Goal: Task Accomplishment & Management: Use online tool/utility

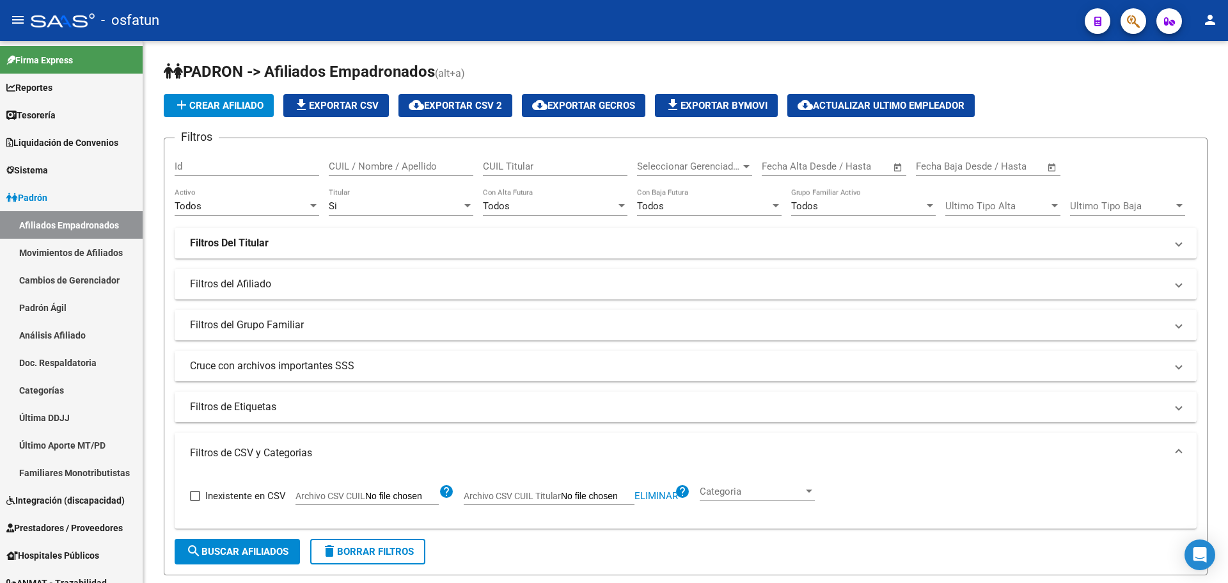
scroll to position [0, 358]
click at [89, 223] on link "Afiliados Empadronados" at bounding box center [71, 225] width 143 height 28
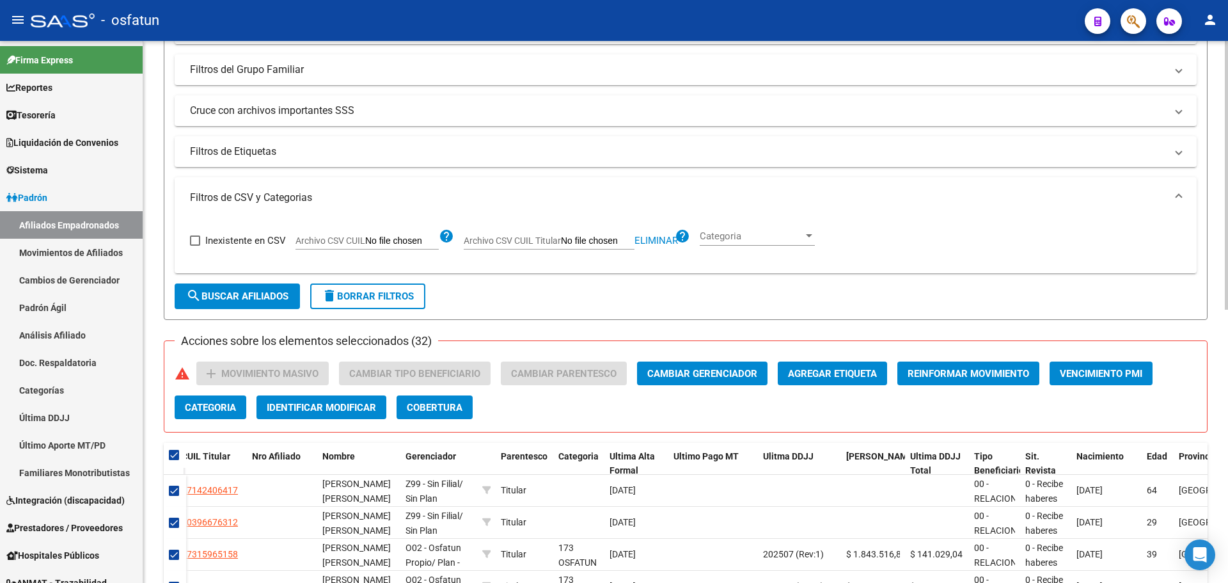
scroll to position [256, 0]
click at [652, 239] on span "Eliminar" at bounding box center [657, 240] width 44 height 12
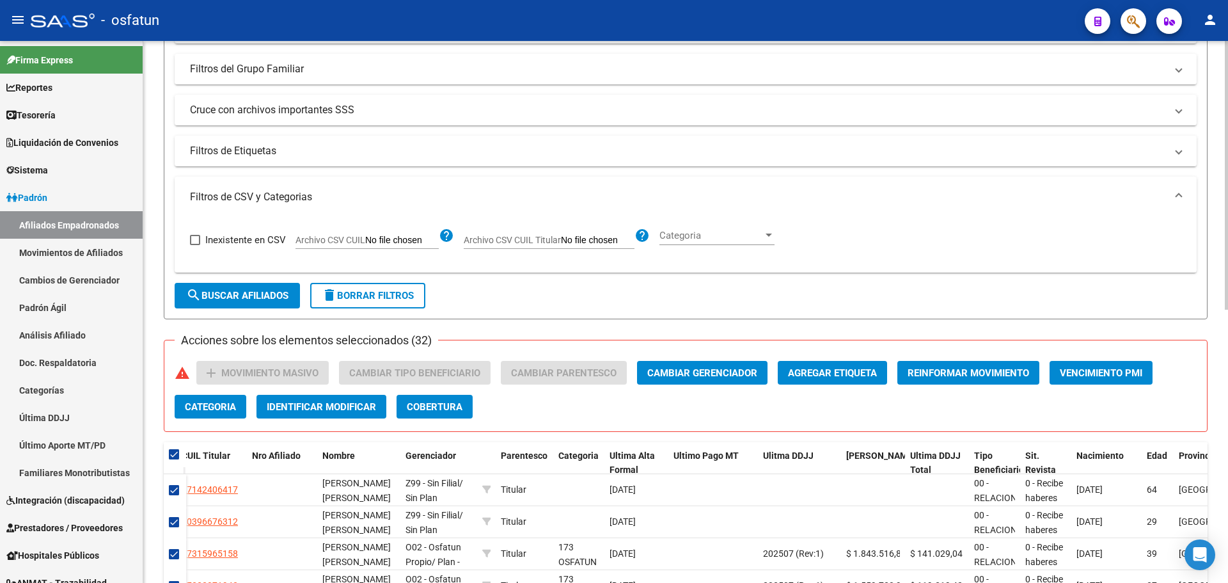
click at [587, 238] on input "Archivo CSV CUIL Titular" at bounding box center [598, 241] width 74 height 12
type input "C:\fakepath\Filtro.csv"
click at [248, 292] on span "search Buscar Afiliados" at bounding box center [237, 296] width 102 height 12
checkbox input "false"
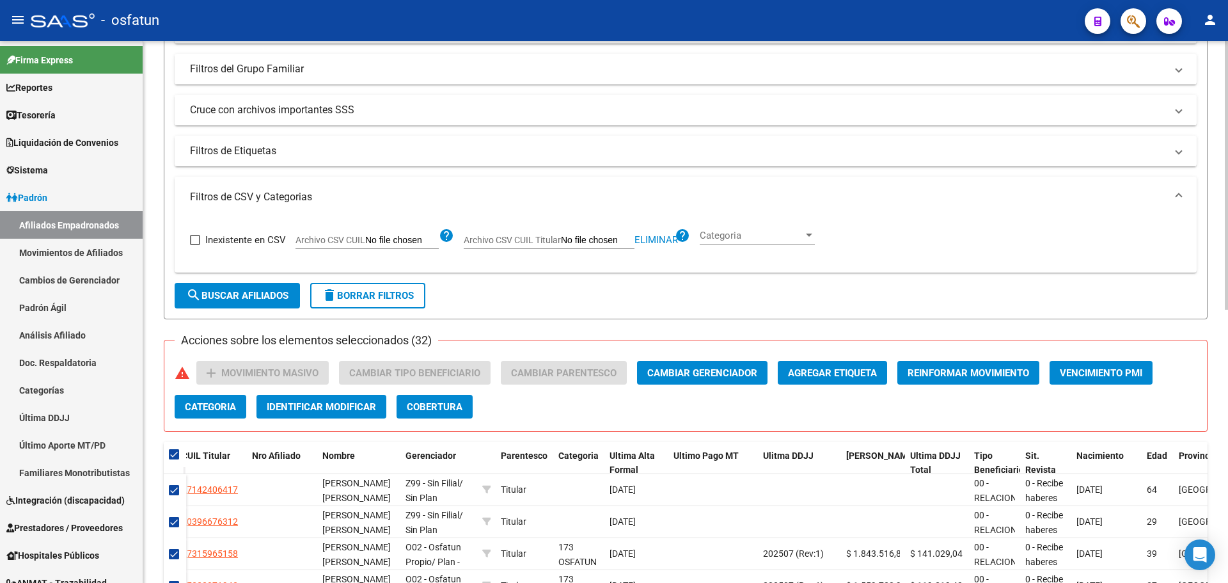
checkbox input "false"
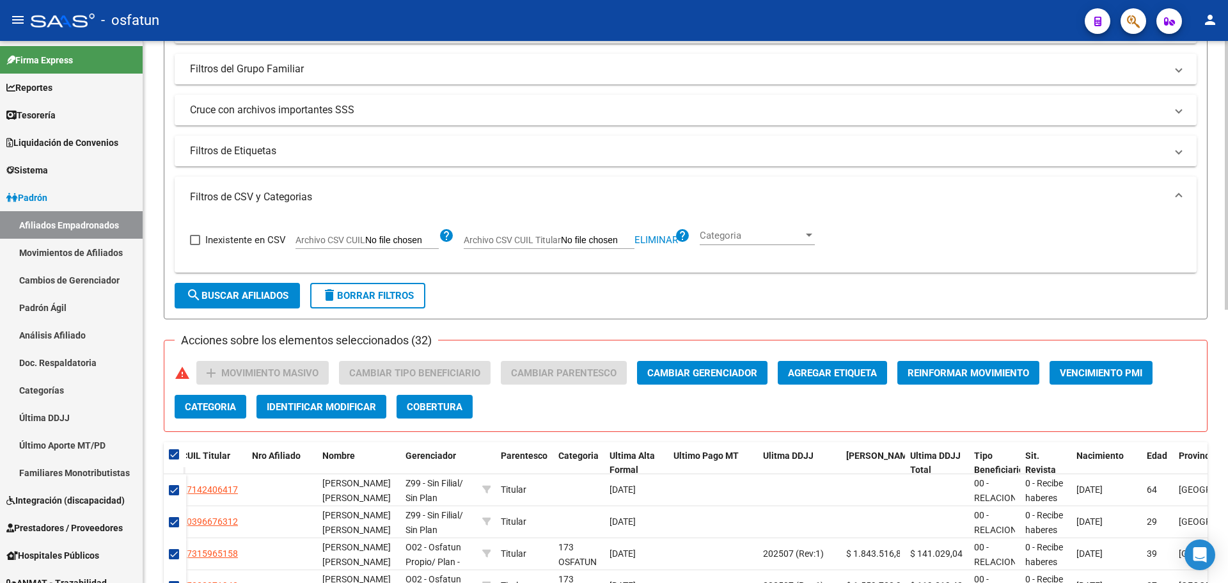
checkbox input "false"
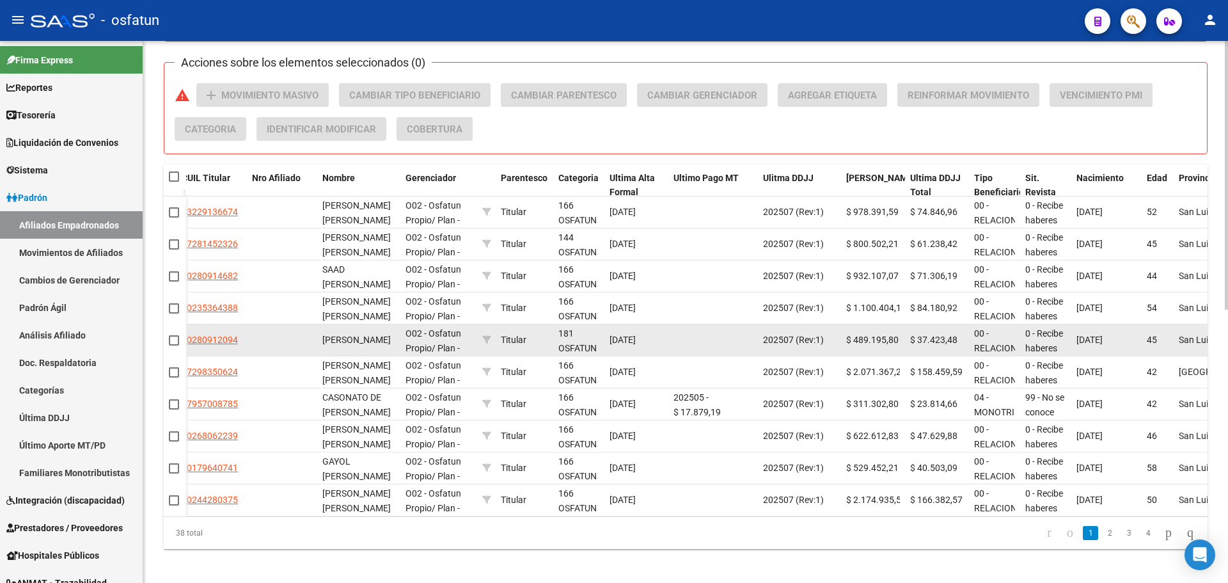
scroll to position [551, 0]
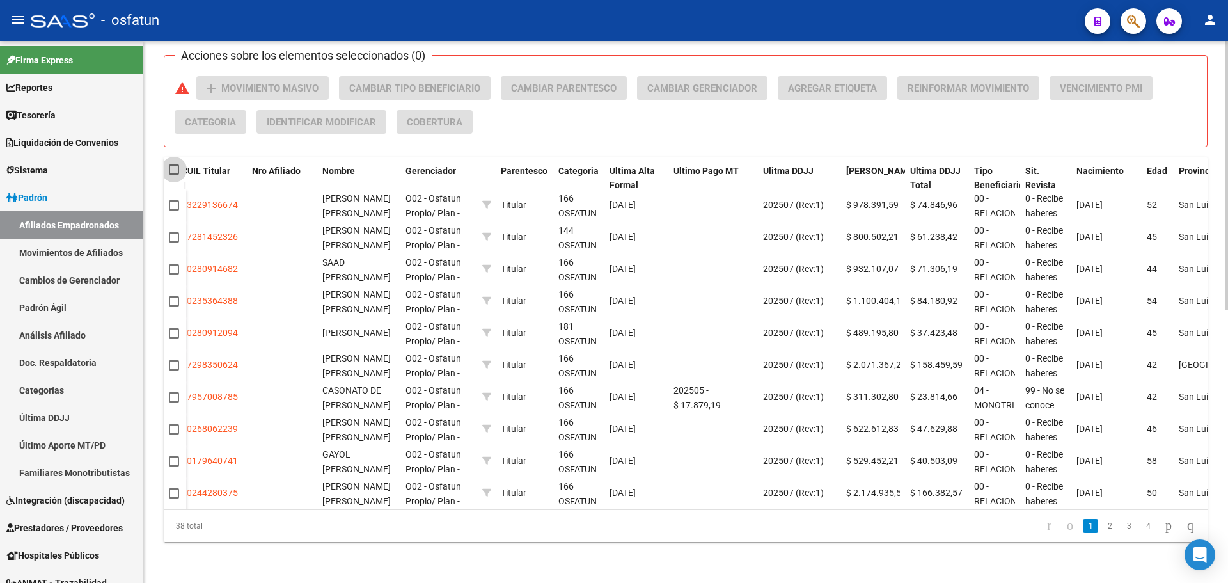
click at [174, 164] on span at bounding box center [174, 169] width 10 height 10
click at [174, 175] on input "checkbox" at bounding box center [173, 175] width 1 height 1
checkbox input "true"
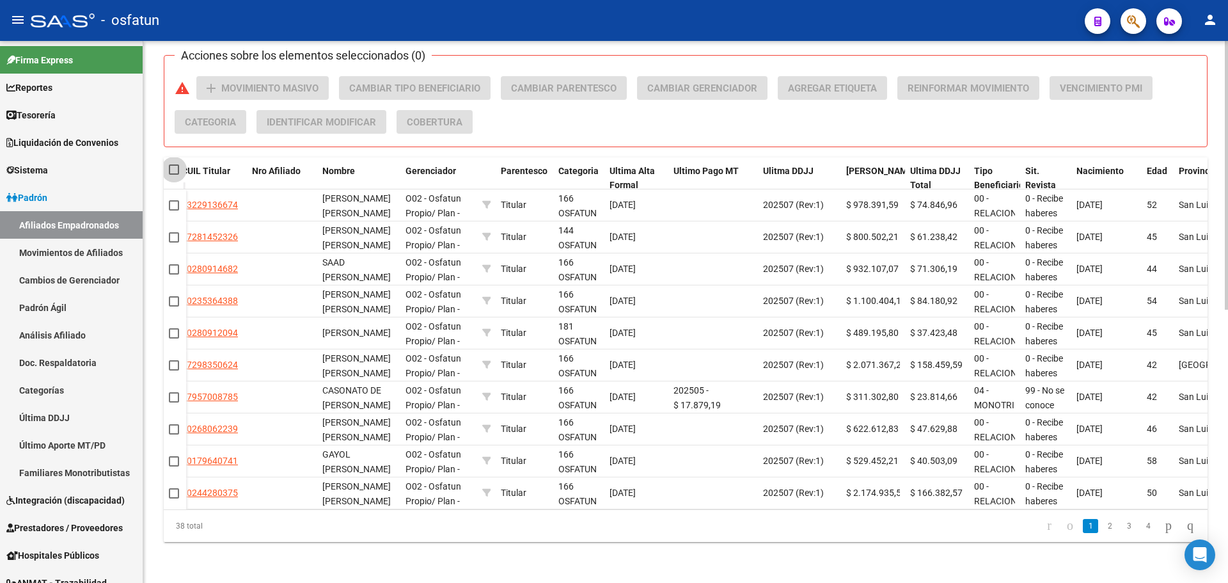
checkbox input "true"
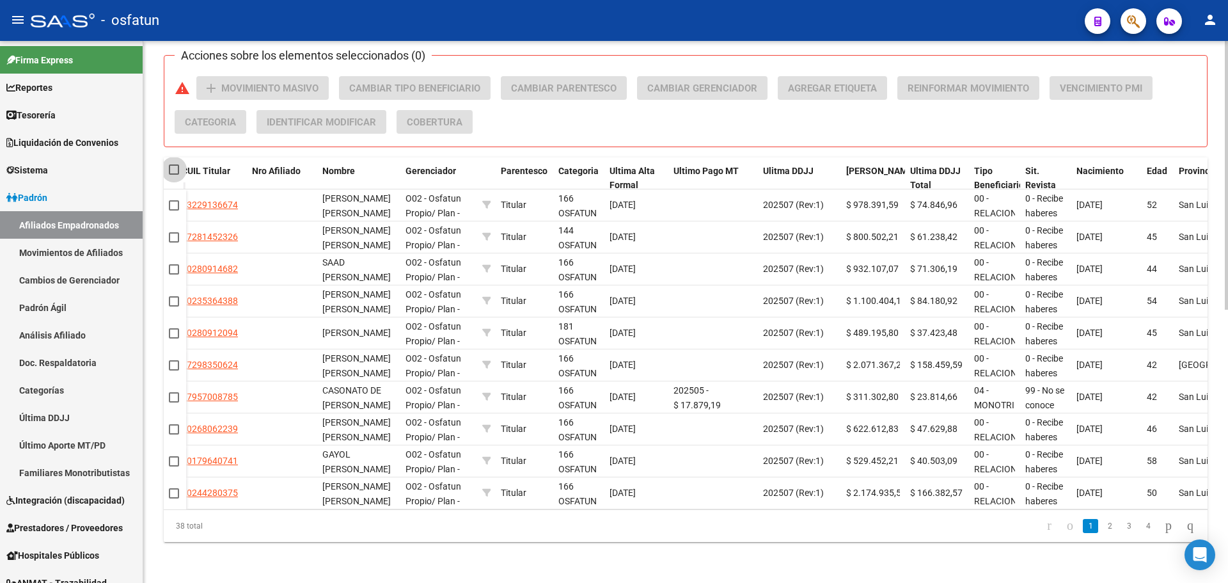
checkbox input "true"
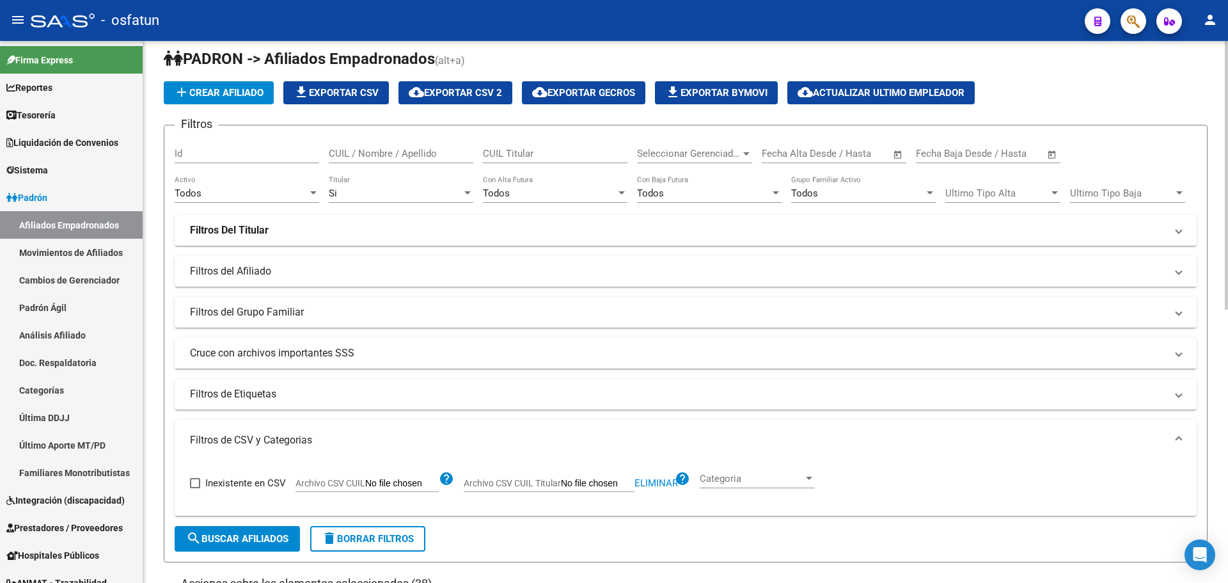
scroll to position [0, 0]
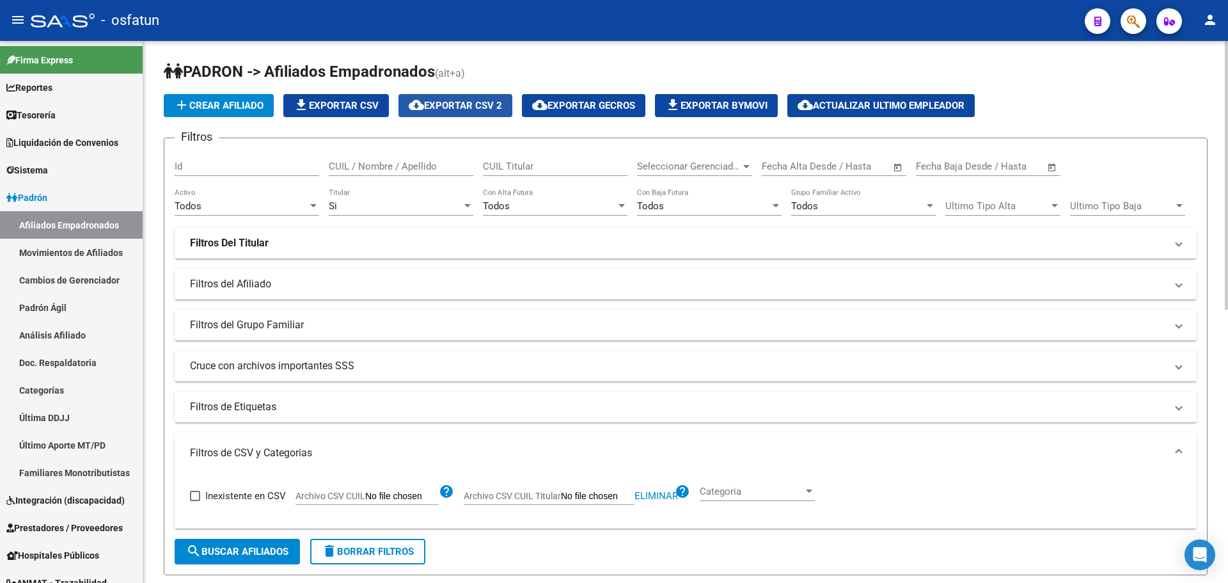
click at [436, 105] on span "cloud_download Exportar CSV 2" at bounding box center [455, 106] width 93 height 12
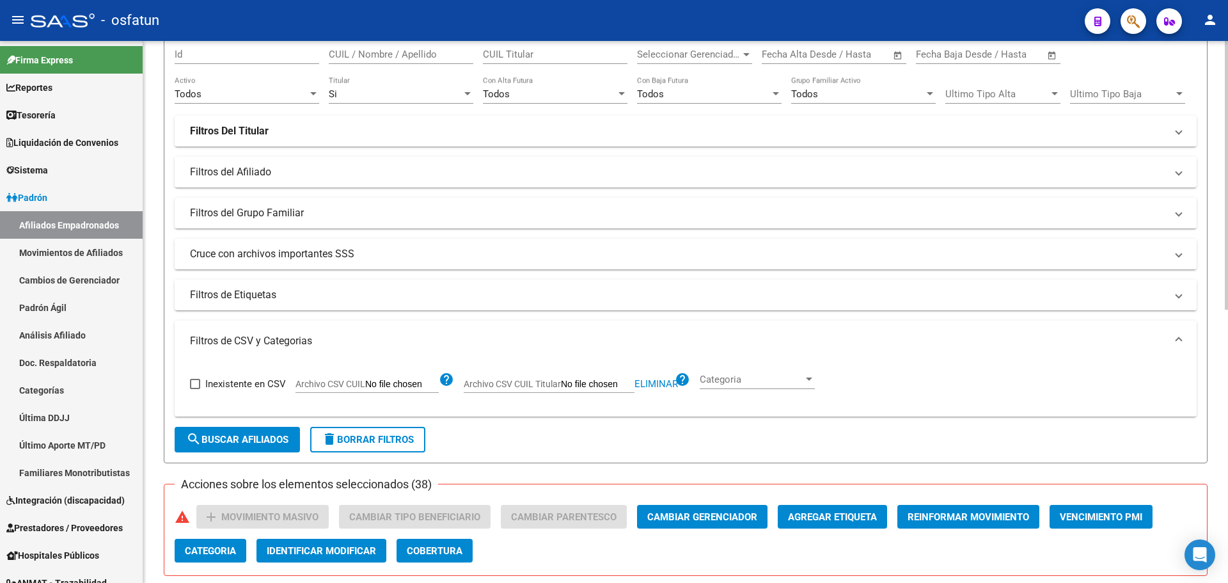
scroll to position [192, 0]
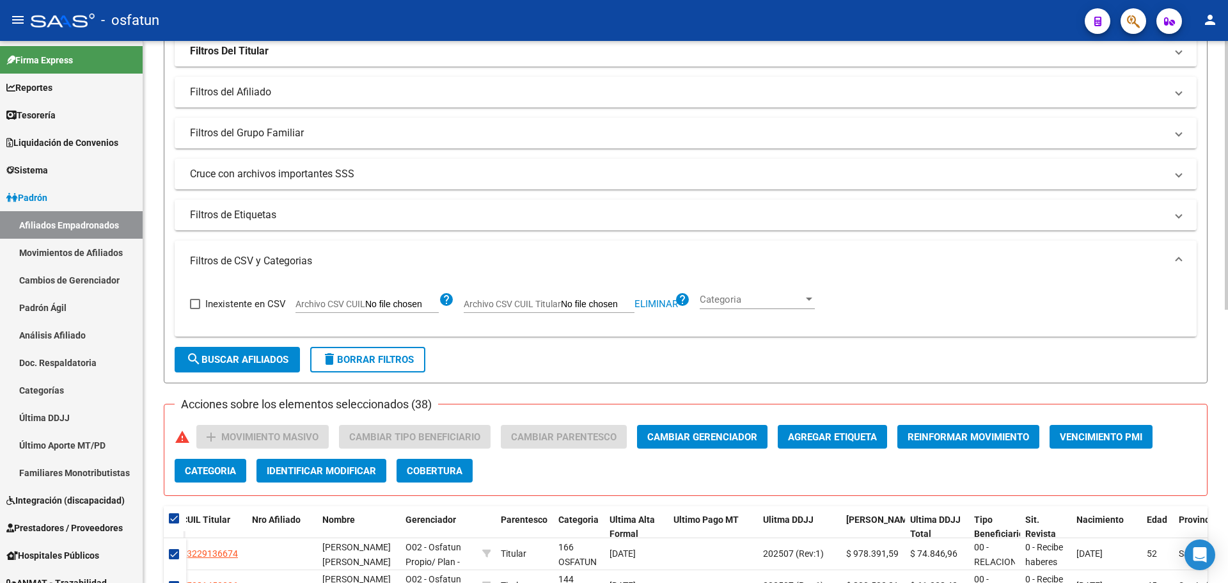
click at [652, 304] on span "Eliminar" at bounding box center [657, 304] width 44 height 12
click at [593, 301] on input "Archivo CSV CUIL Titular" at bounding box center [598, 305] width 74 height 12
type input "C:\fakepath\Filtro.csv"
click at [258, 362] on span "search Buscar Afiliados" at bounding box center [237, 360] width 102 height 12
checkbox input "false"
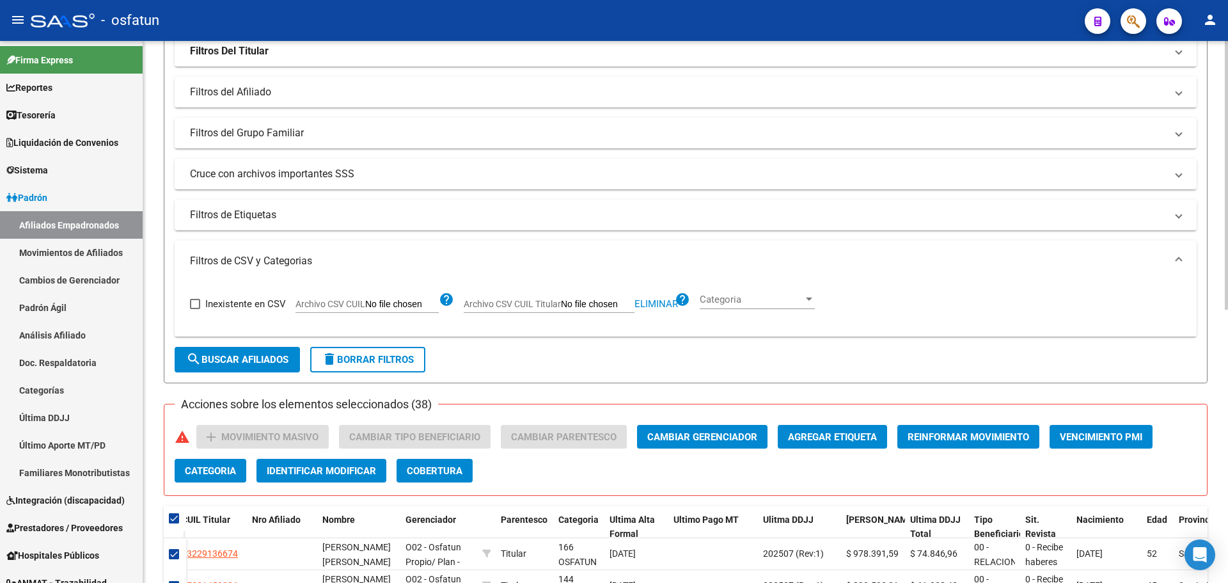
checkbox input "false"
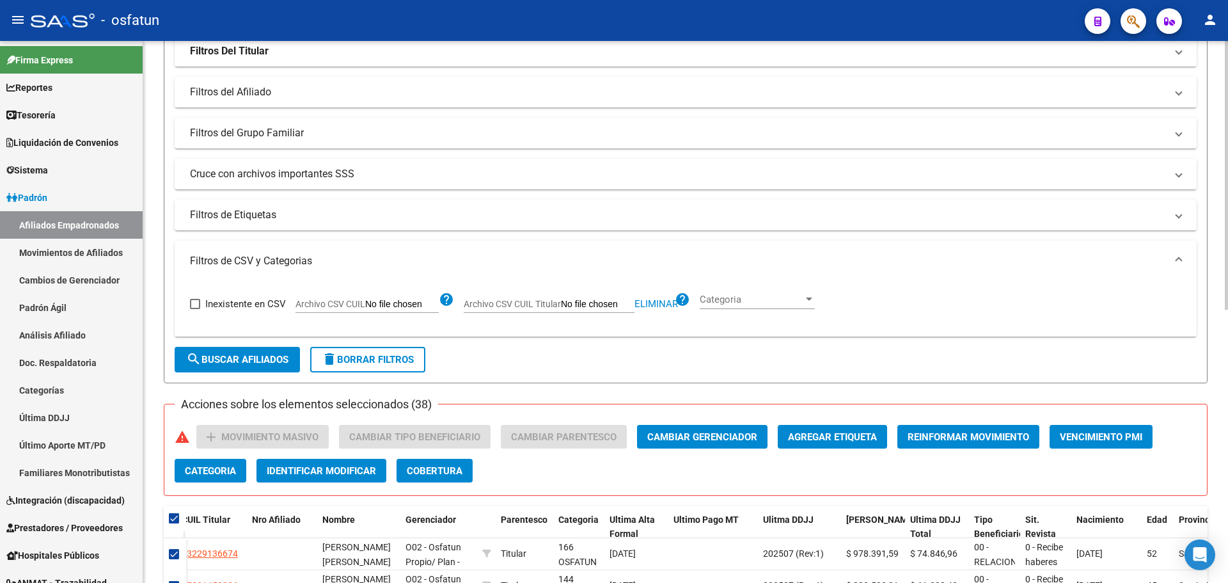
checkbox input "false"
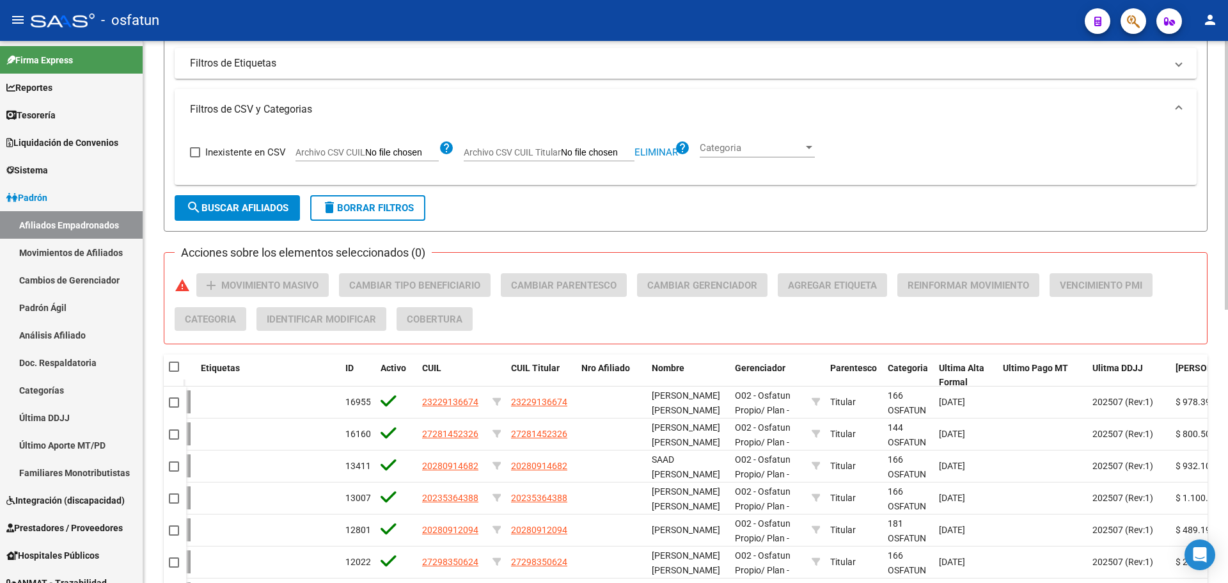
scroll to position [231, 0]
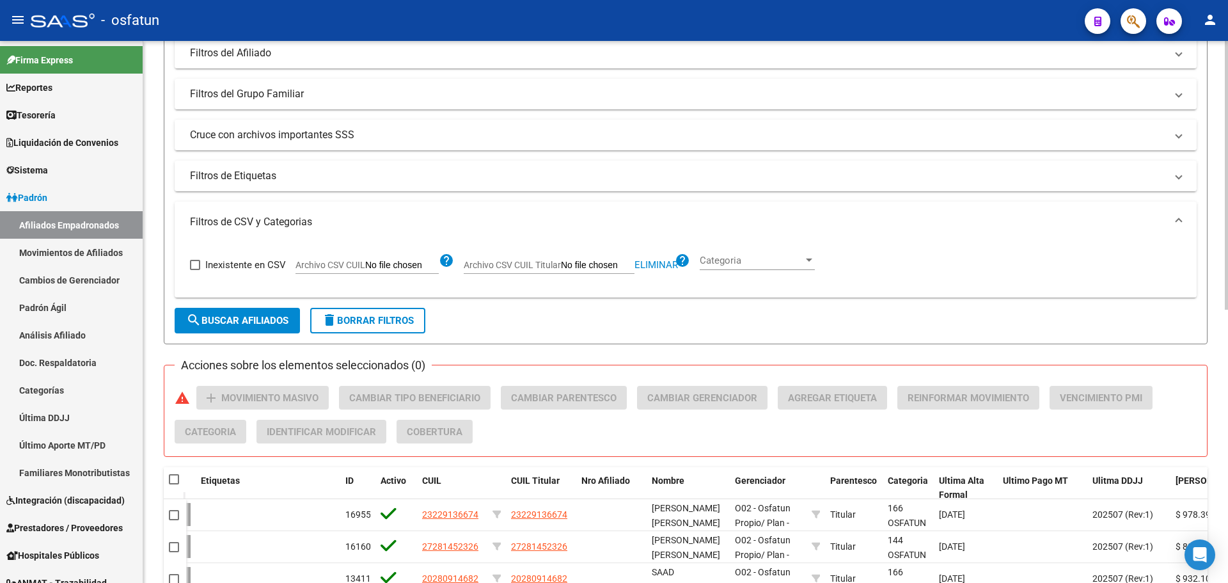
click at [262, 326] on span "search Buscar Afiliados" at bounding box center [237, 321] width 102 height 12
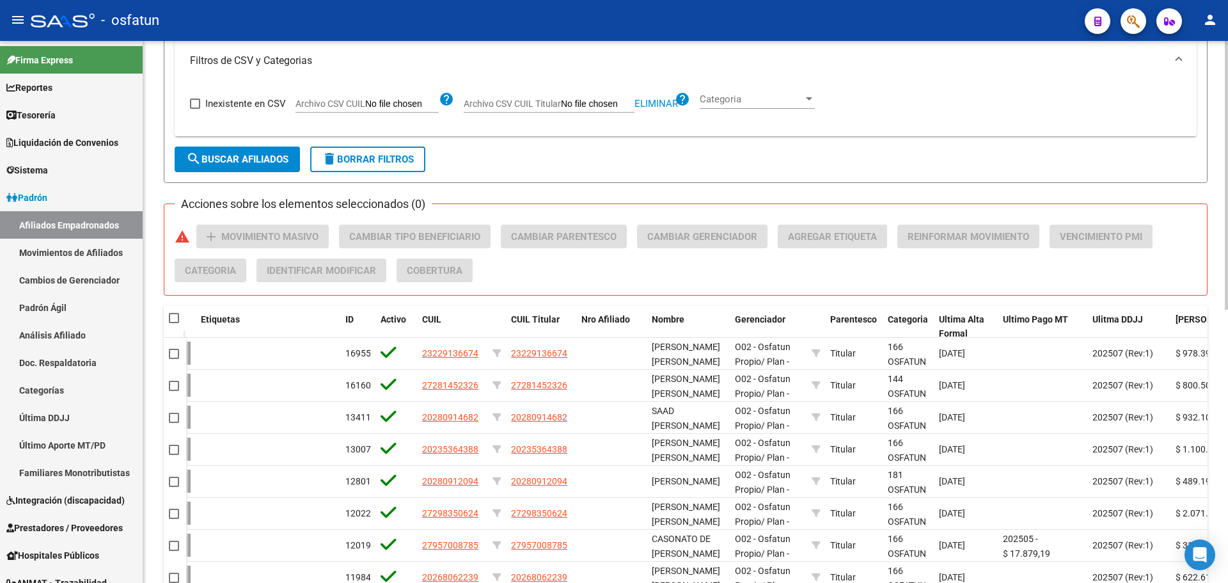
scroll to position [295, 0]
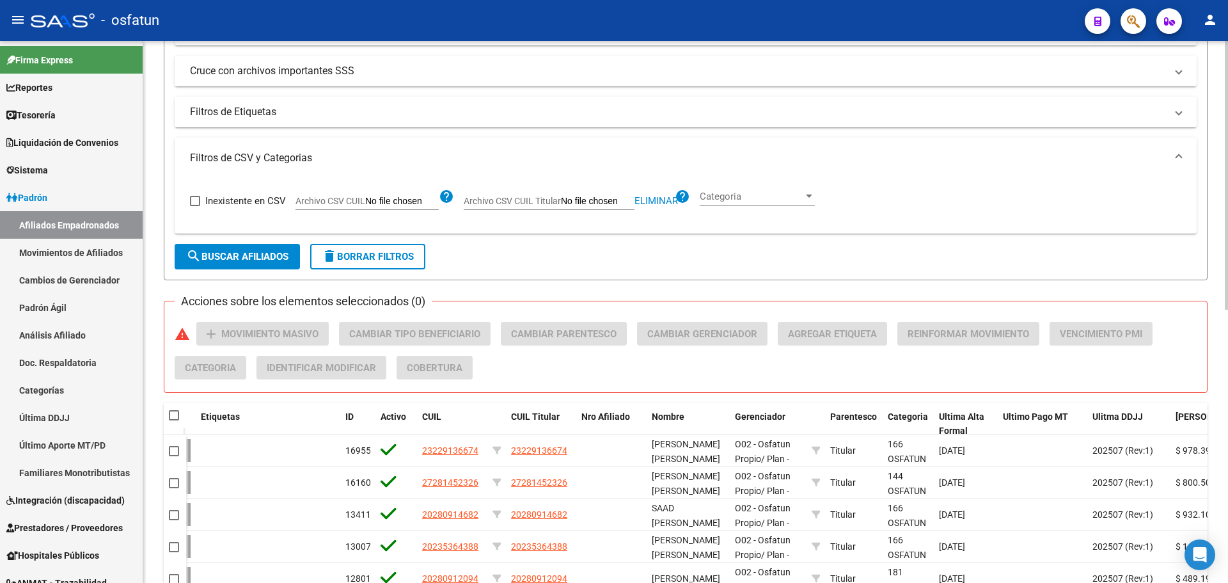
click at [662, 204] on span "Eliminar" at bounding box center [657, 201] width 44 height 12
click at [604, 203] on input "Archivo CSV CUIL Titular" at bounding box center [598, 202] width 74 height 12
type input "C:\fakepath\Filtro.csv"
click at [228, 258] on span "search Buscar Afiliados" at bounding box center [237, 257] width 102 height 12
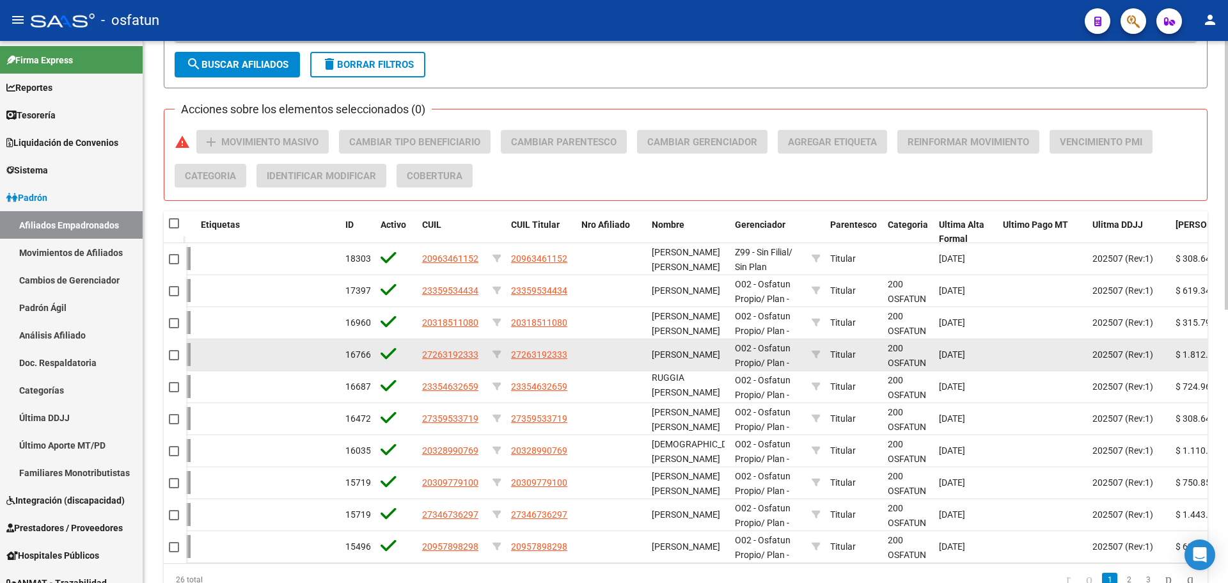
scroll to position [551, 0]
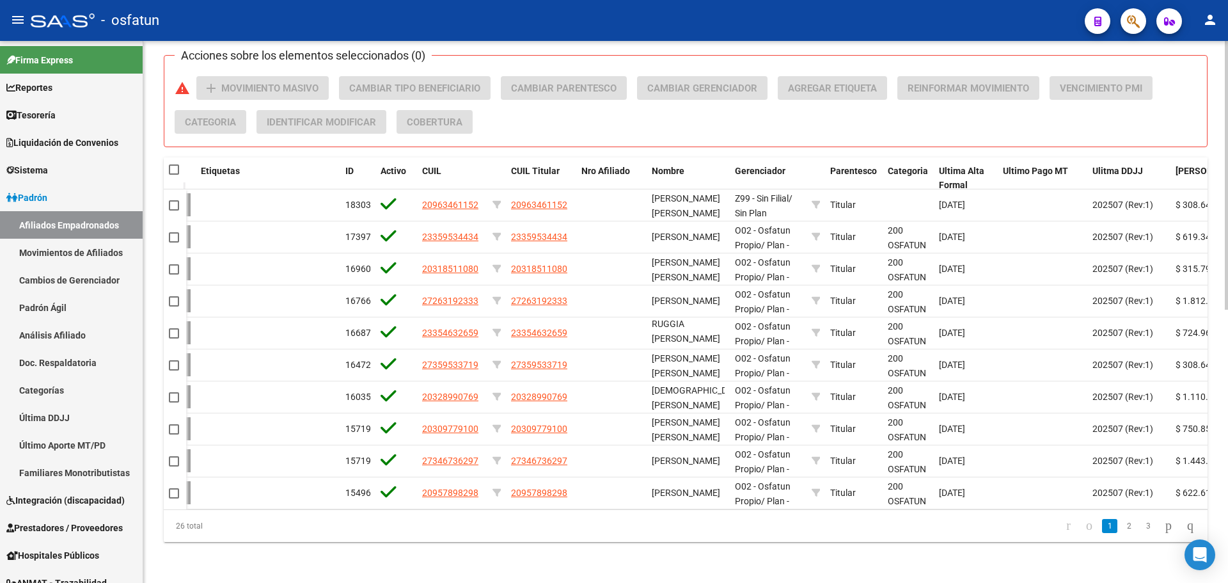
click at [177, 164] on span at bounding box center [174, 169] width 10 height 10
click at [174, 175] on input "checkbox" at bounding box center [173, 175] width 1 height 1
checkbox input "true"
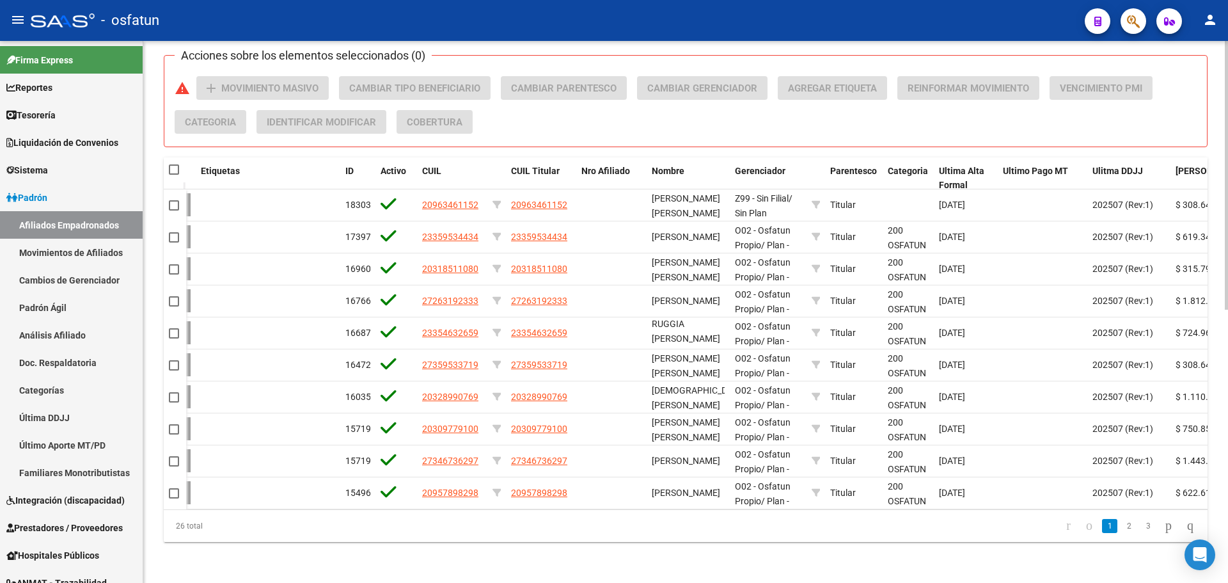
checkbox input "true"
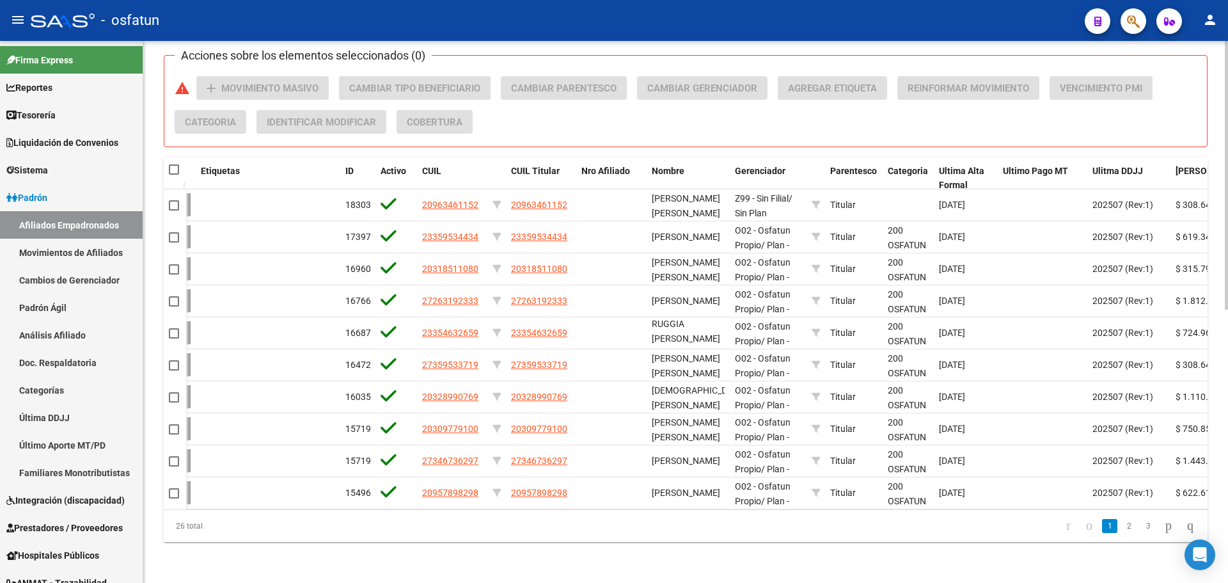
checkbox input "true"
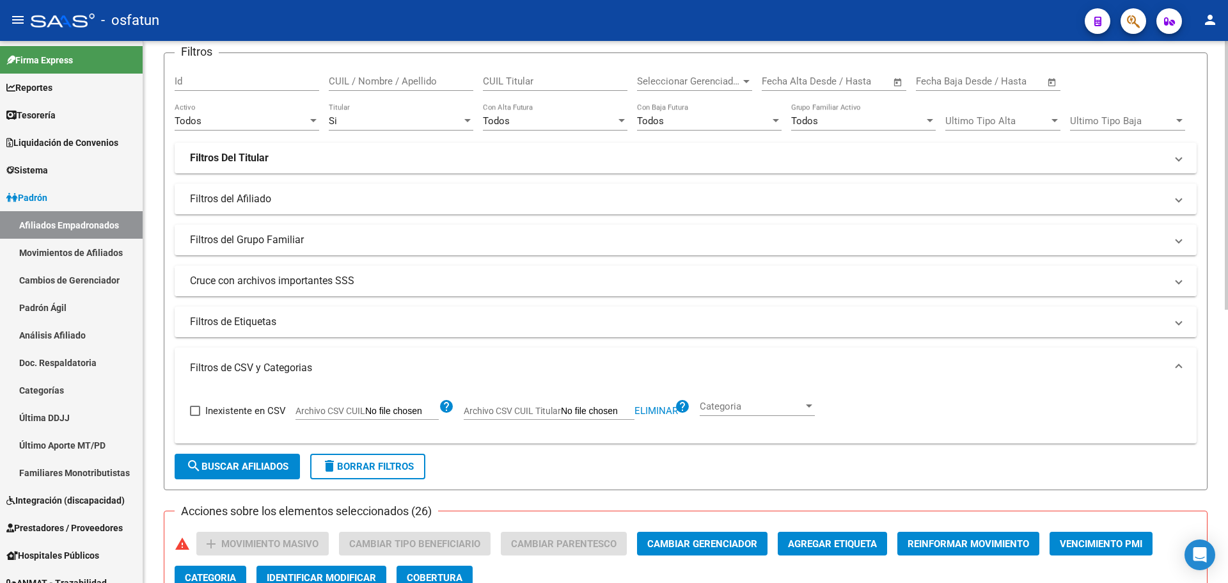
scroll to position [0, 0]
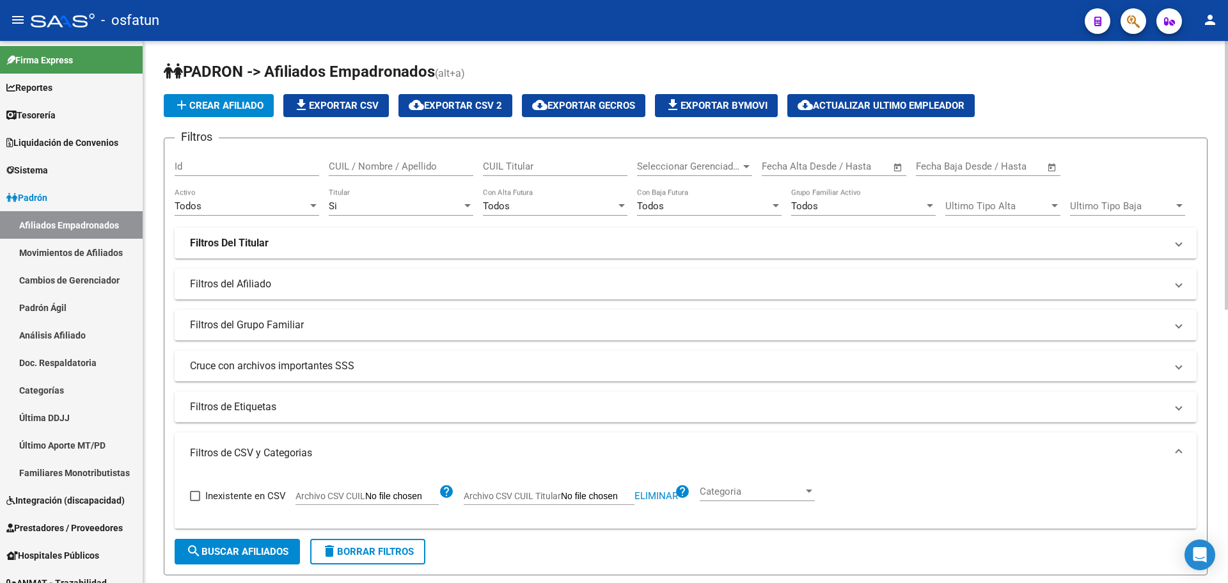
click at [443, 103] on span "cloud_download Exportar CSV 2" at bounding box center [455, 106] width 93 height 12
